Goal: Task Accomplishment & Management: Use online tool/utility

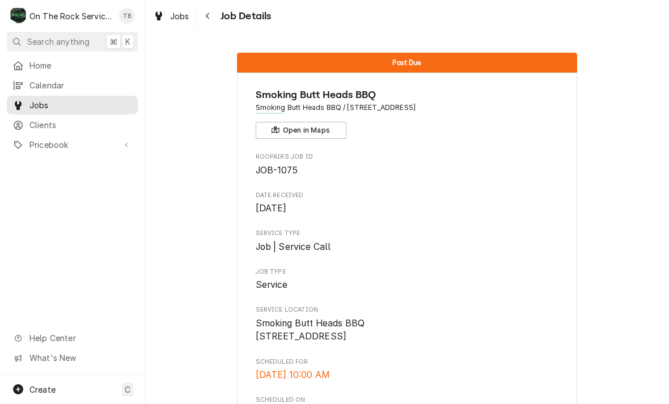
click at [174, 19] on span "Jobs" at bounding box center [179, 16] width 19 height 12
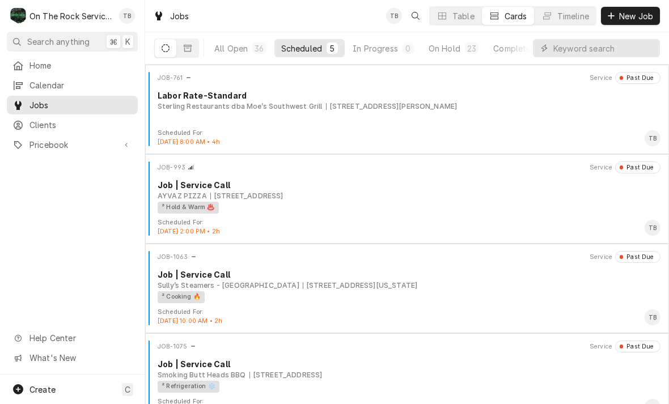
scroll to position [-2, 0]
click at [445, 57] on button "On Hold 23" at bounding box center [454, 48] width 64 height 18
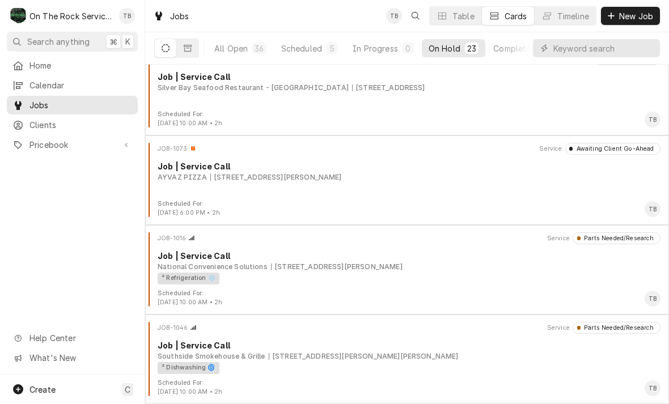
scroll to position [1721, 0]
click at [415, 303] on div "Scheduled For: Sep 15th, 2025 - 10:00 AM • 2h TB" at bounding box center [407, 298] width 515 height 18
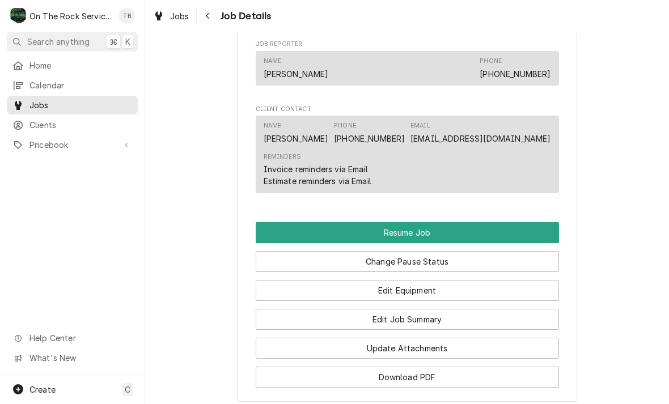
scroll to position [1001, 0]
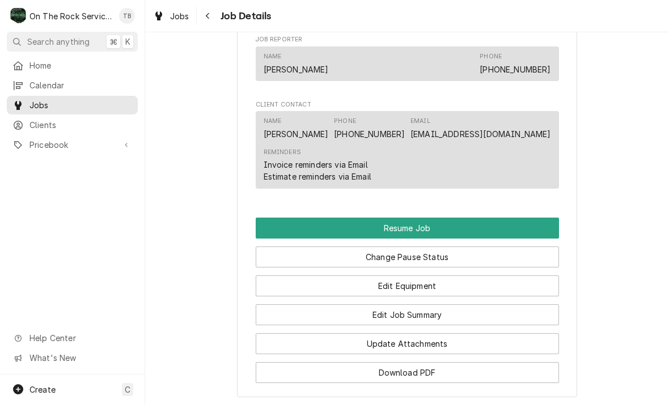
click at [515, 218] on button "Resume Job" at bounding box center [407, 228] width 303 height 21
